Goal: Task Accomplishment & Management: Manage account settings

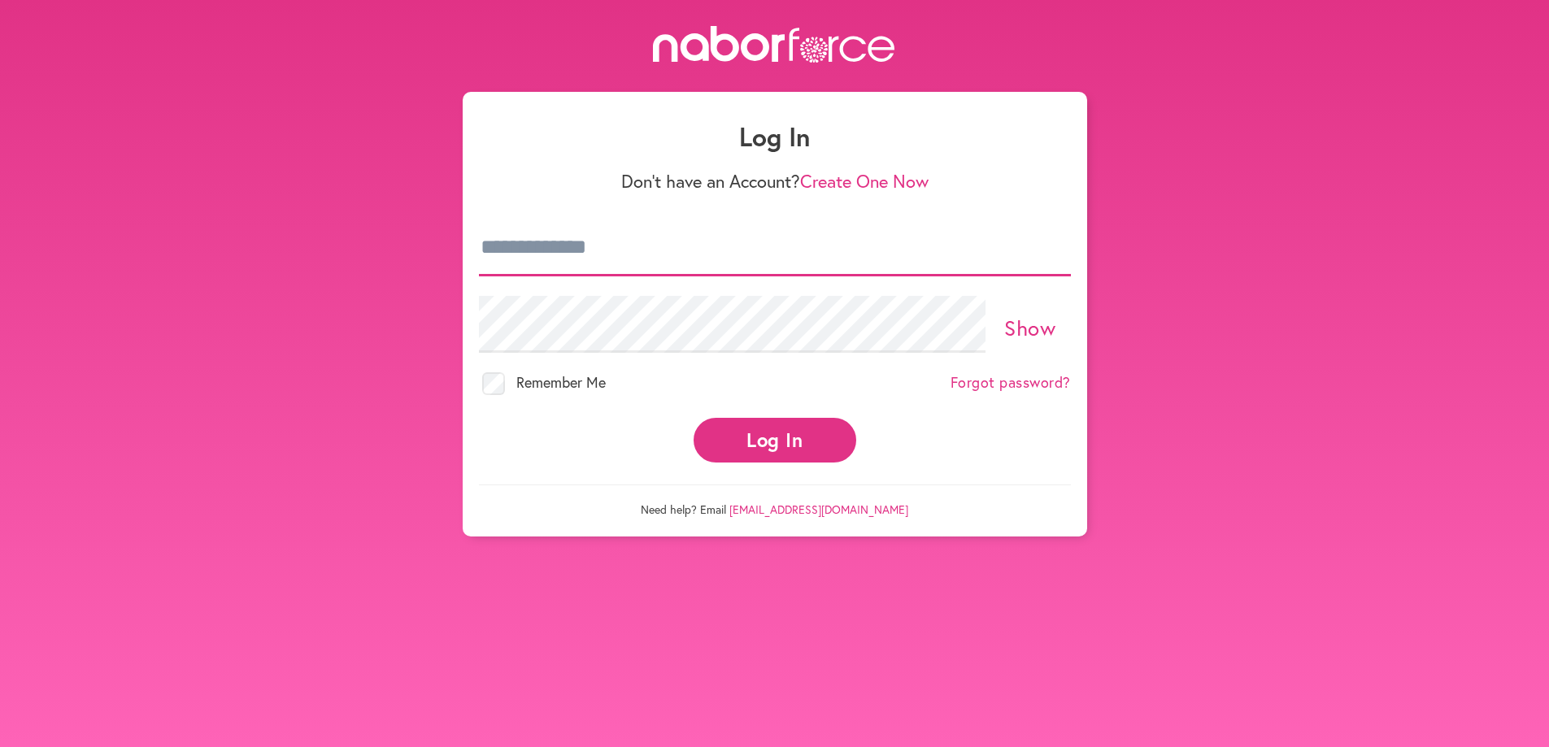
click at [559, 248] on input "email" at bounding box center [775, 248] width 592 height 57
type input "**********"
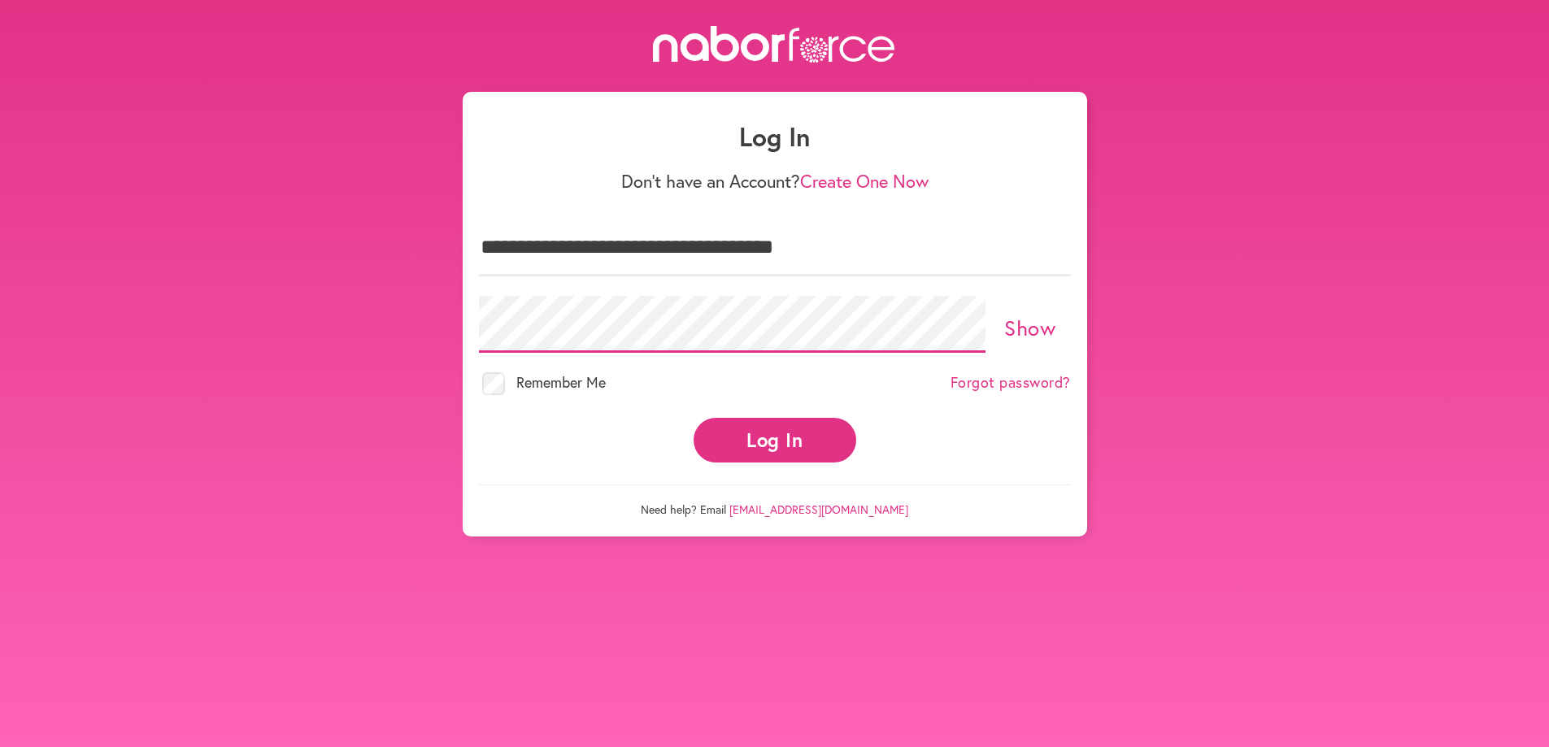
click at [693, 418] on button "Log In" at bounding box center [774, 440] width 163 height 45
